Goal: Ask a question

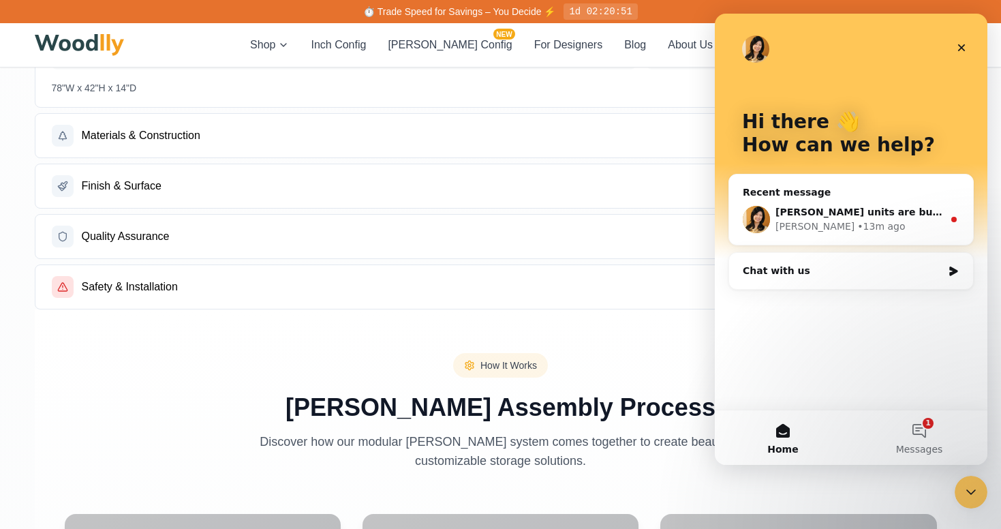
scroll to position [0, 122]
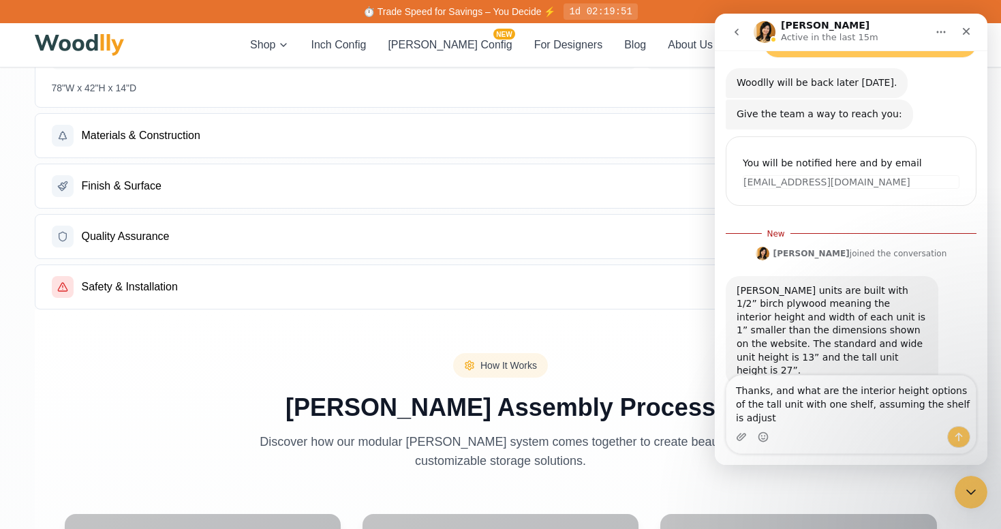
scroll to position [116, 0]
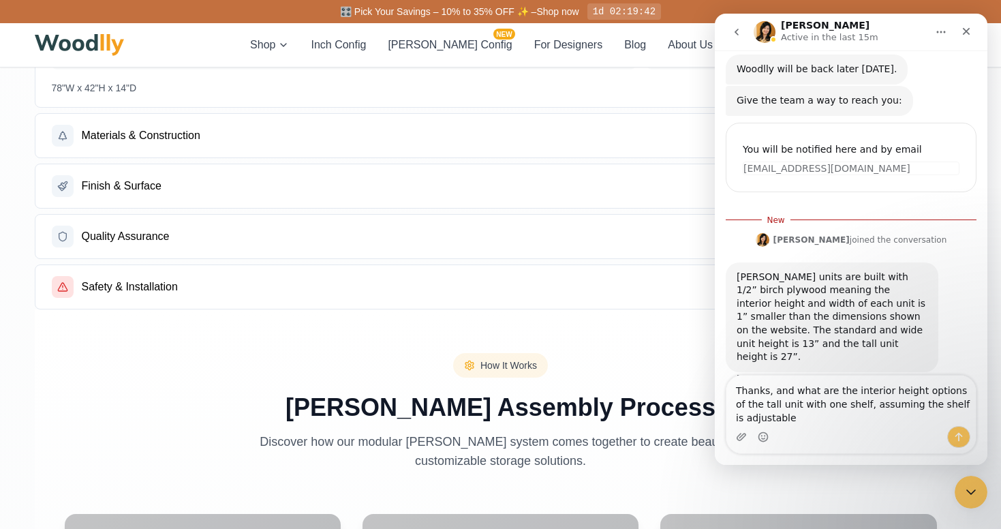
type textarea "Thanks, and what are the interior height options of the tall unit with one shel…"
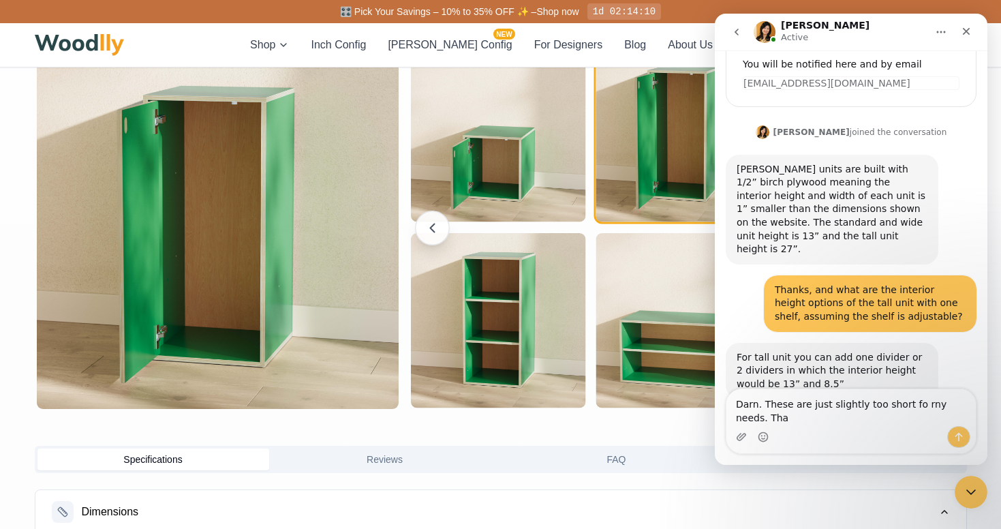
scroll to position [215, 0]
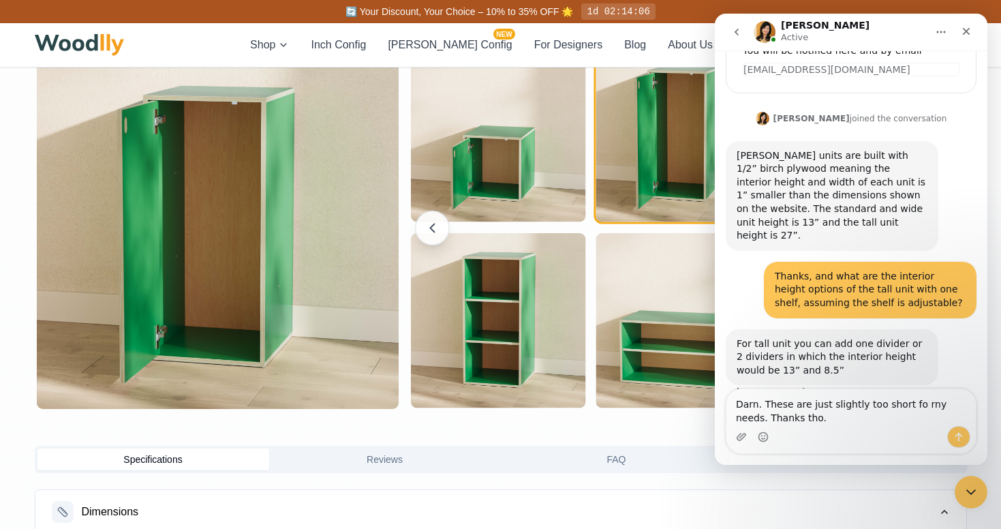
click at [914, 401] on textarea "Darn. These are just slightly too short fo rny needs. Thanks tho." at bounding box center [850, 407] width 249 height 37
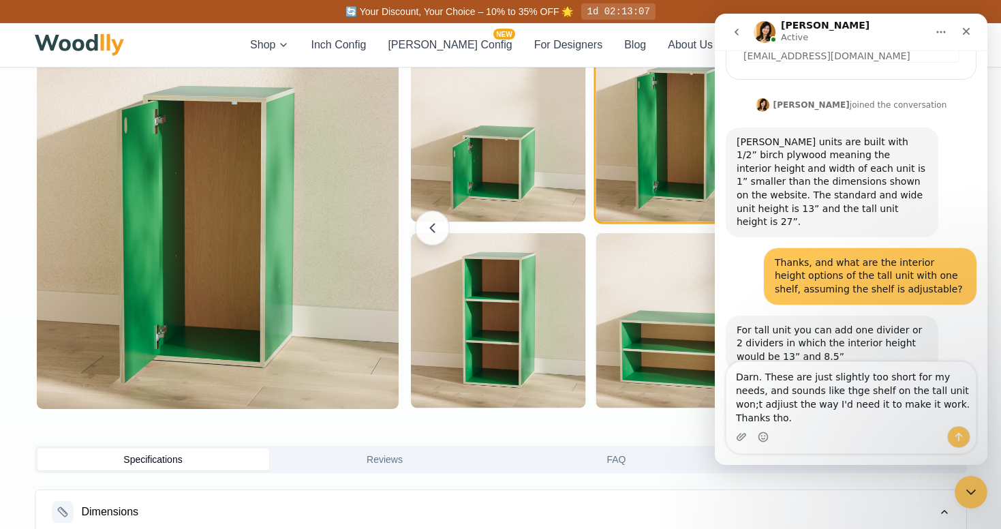
scroll to position [242, 0]
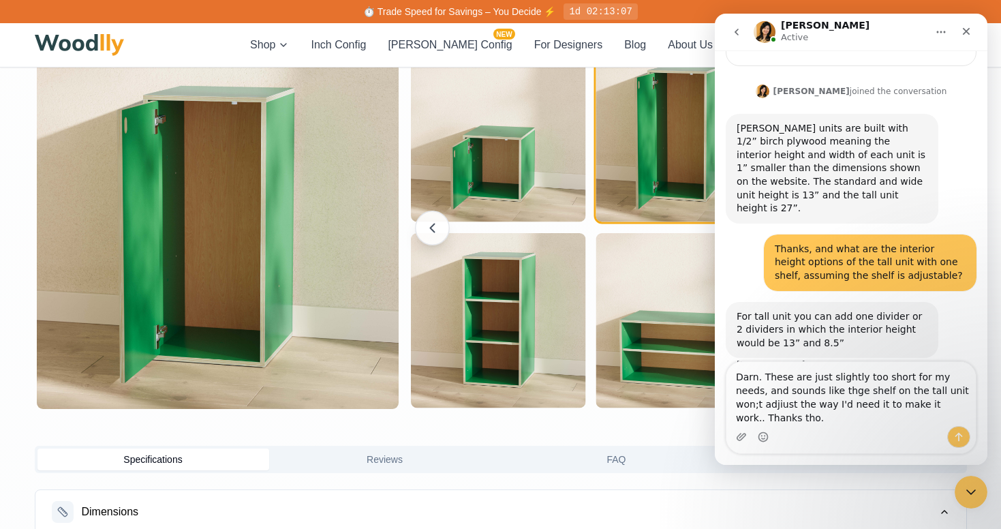
click at [935, 390] on textarea "Darn. These are just slightly too short for my needs, and sounds like thge shel…" at bounding box center [850, 394] width 249 height 64
click at [818, 396] on textarea "Darn. These are just slightly too short for my needs, and sounds like thge shel…" at bounding box center [850, 394] width 249 height 64
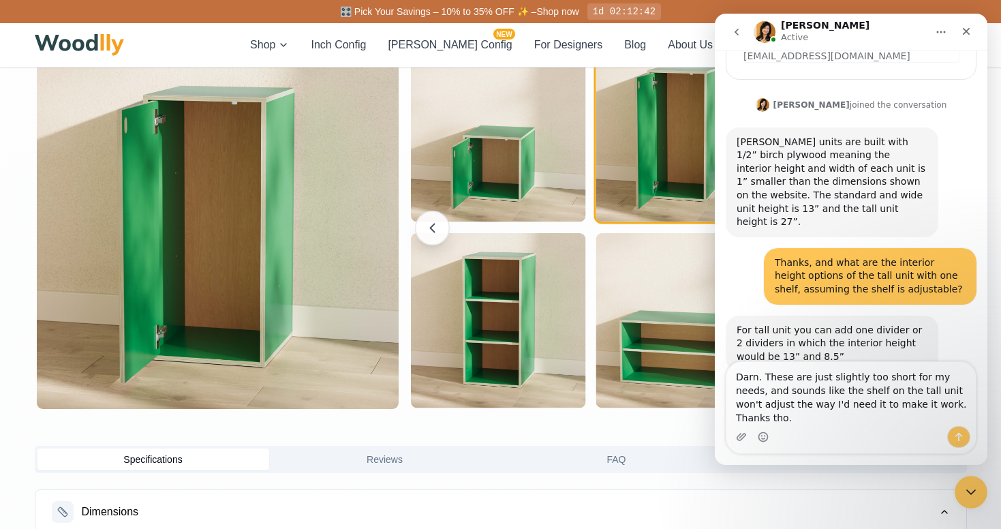
click at [893, 418] on textarea "Darn. These are just slightly too short for my needs, and sounds like the shelf…" at bounding box center [850, 394] width 249 height 64
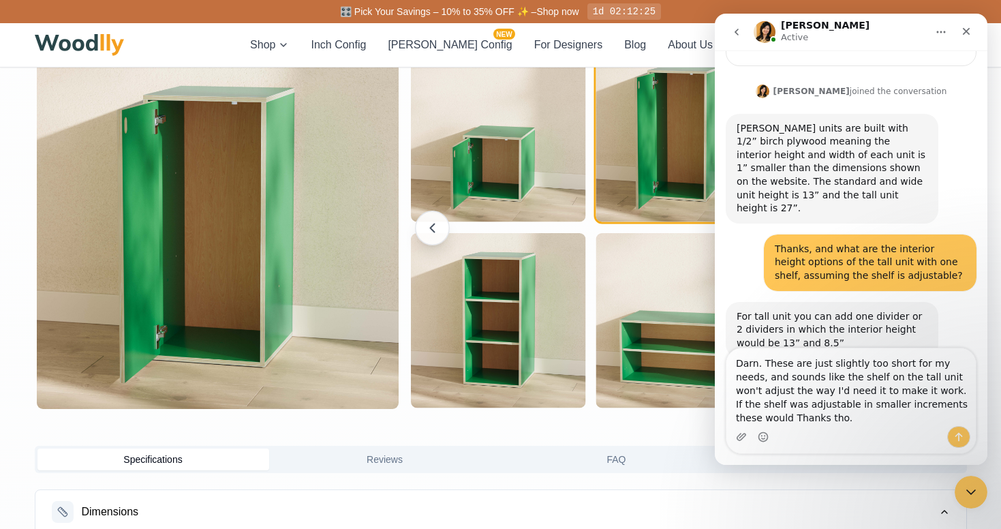
scroll to position [255, 0]
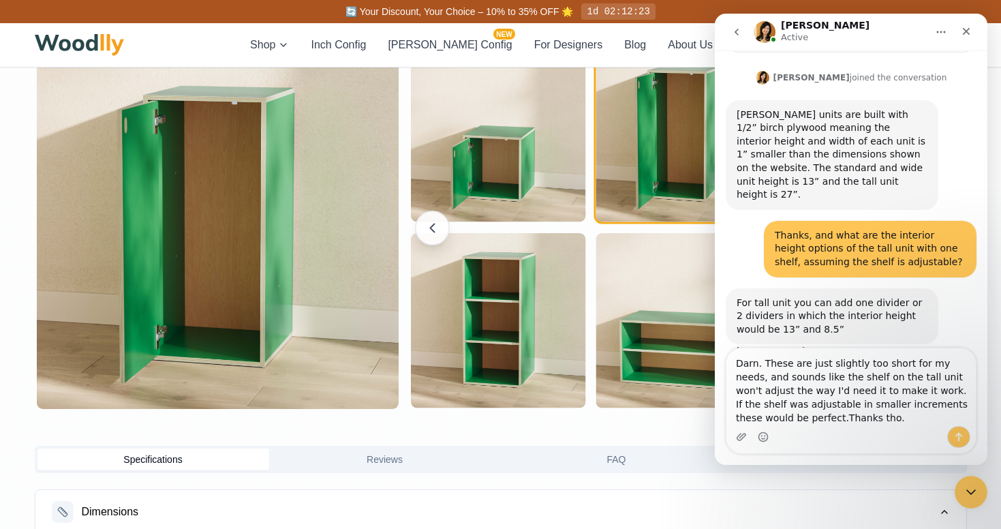
type textarea "Darn. These are just slightly too short for my needs, and sounds like the shelf…"
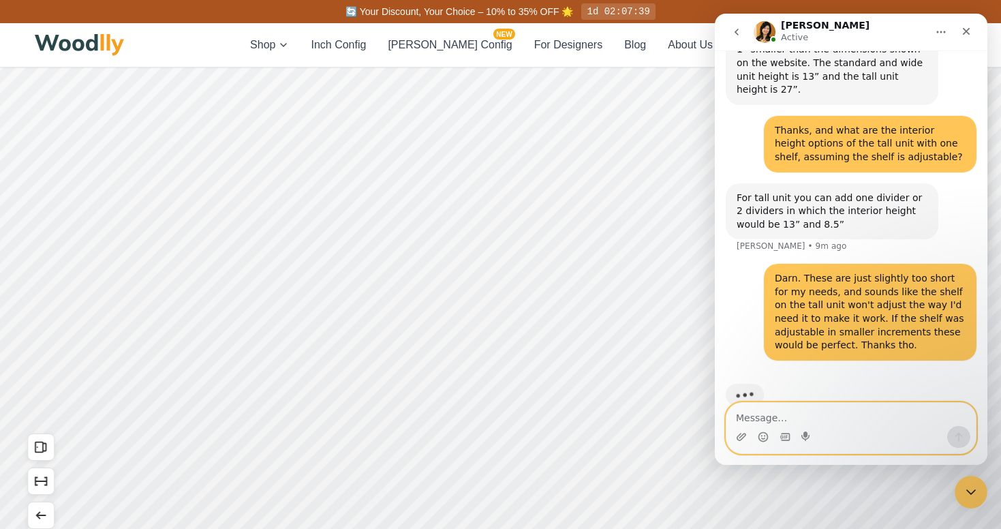
scroll to position [67, 0]
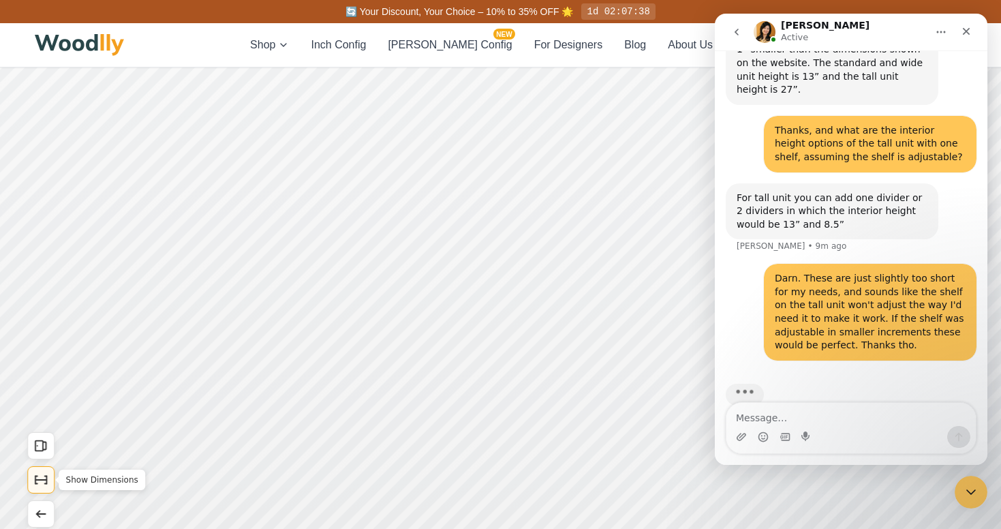
click at [49, 479] on button "Show Dimensions" at bounding box center [40, 479] width 27 height 27
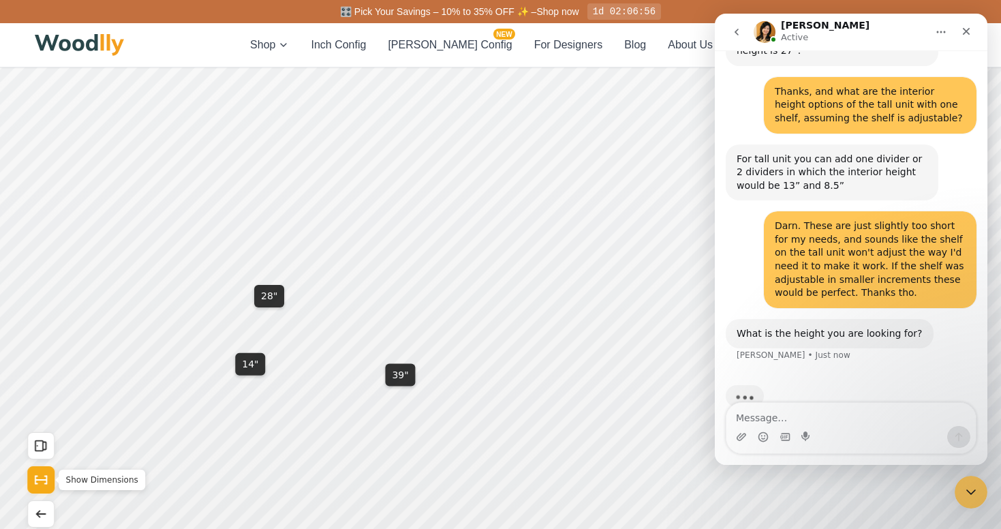
scroll to position [401, 0]
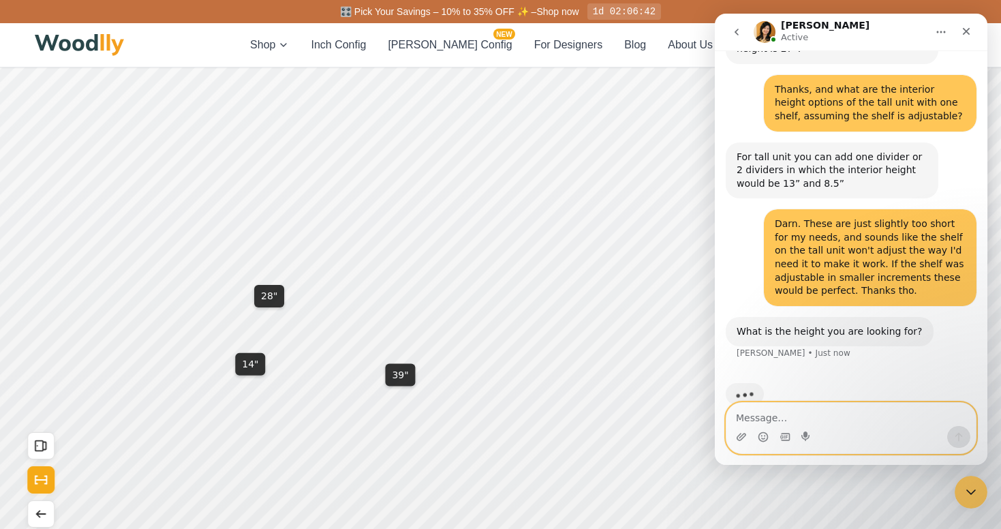
click at [796, 422] on textarea "Message…" at bounding box center [850, 414] width 249 height 23
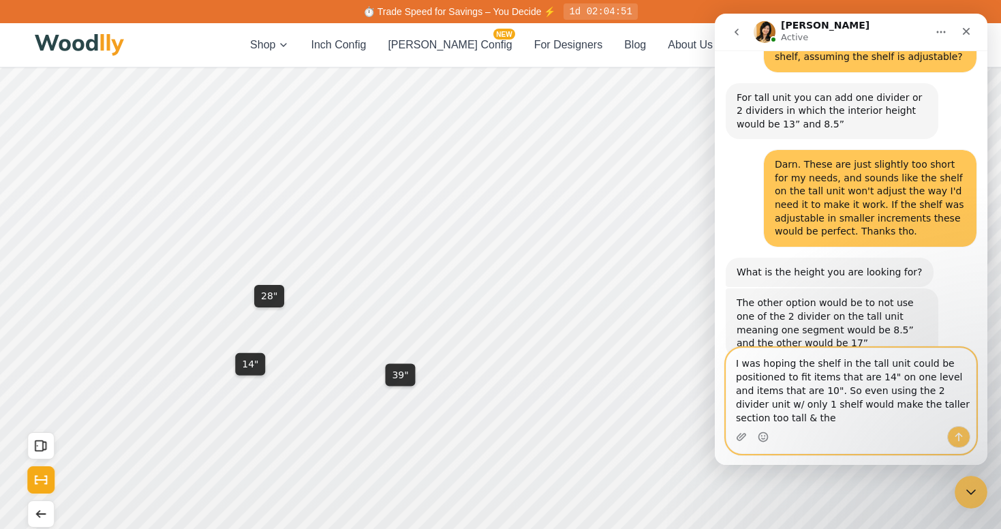
scroll to position [474, 0]
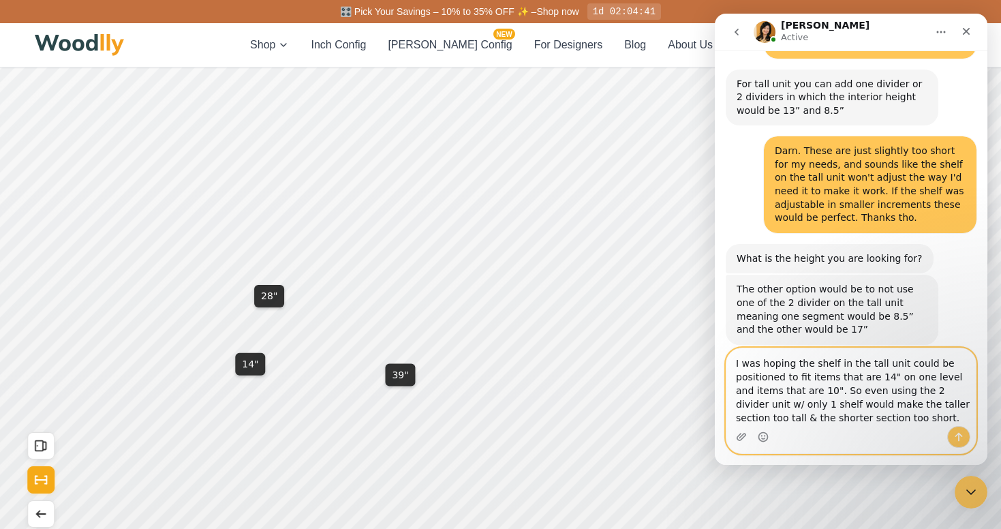
type textarea "I was hoping the shelf in the tall unit could be positioned to fit items that a…"
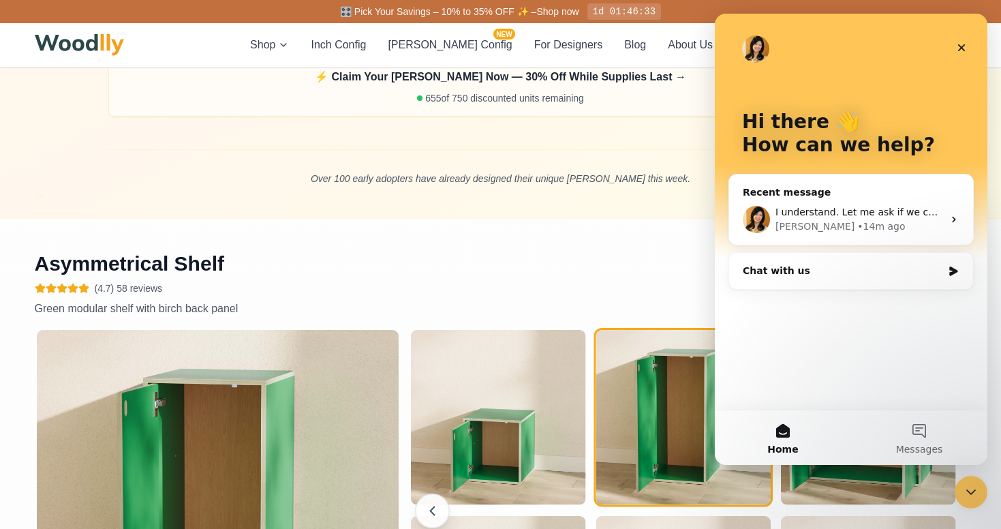
scroll to position [961, 0]
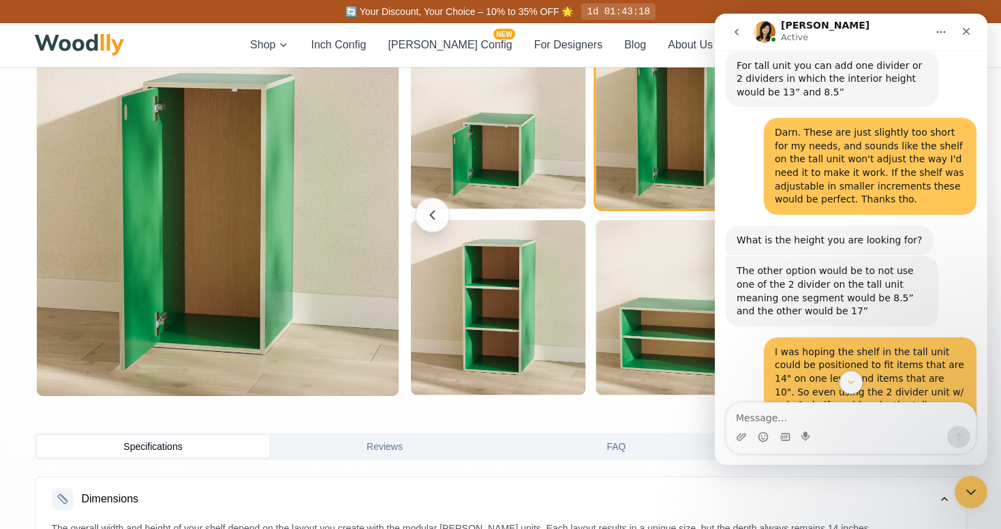
scroll to position [692, 0]
